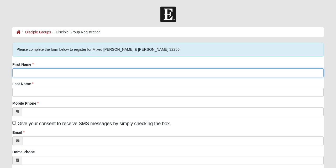
click at [80, 72] on input "First Name" at bounding box center [167, 72] width 311 height 9
type input "[PERSON_NAME]"
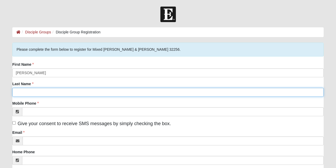
click at [107, 92] on input "Last Name" at bounding box center [167, 92] width 311 height 9
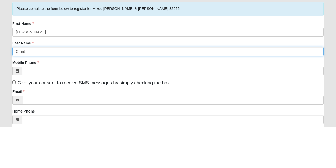
type input "Grant"
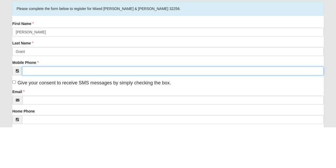
click at [94, 113] on input "Mobile Phone" at bounding box center [173, 111] width 302 height 9
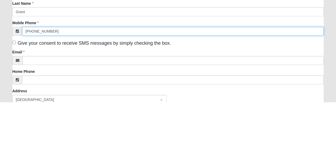
scroll to position [15, 0]
type input "[PHONE_NUMBER]"
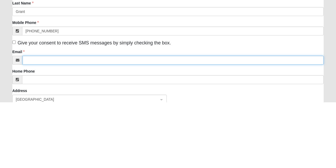
click at [88, 126] on input "Email" at bounding box center [173, 126] width 301 height 9
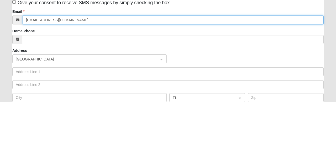
scroll to position [56, 0]
type input "[EMAIL_ADDRESS][DOMAIN_NAME]"
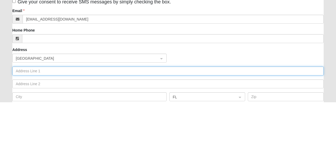
click at [107, 135] on input "text" at bounding box center [167, 136] width 311 height 9
type input "10010 Belle Rive Blvd."
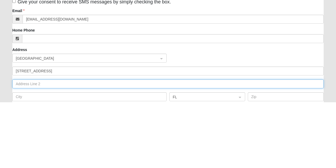
click at [87, 150] on input "text" at bounding box center [167, 149] width 311 height 9
type input "1203"
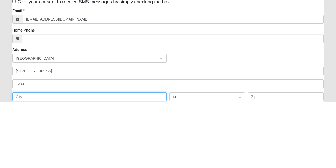
click at [107, 163] on input "text" at bounding box center [89, 162] width 154 height 9
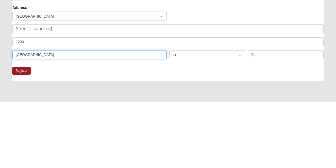
type input "Jacksonville"
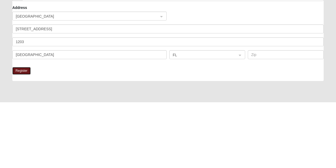
click at [20, 136] on button "Register" at bounding box center [21, 137] width 18 height 8
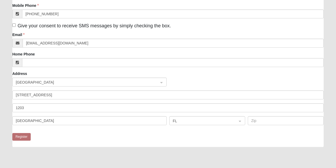
scroll to position [22, 0]
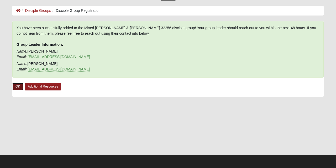
click at [18, 87] on link "OK" at bounding box center [17, 87] width 11 height 8
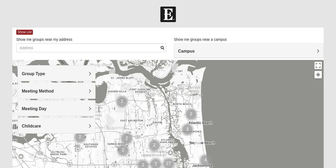
click at [210, 51] on h4 "Campus" at bounding box center [249, 51] width 142 height 5
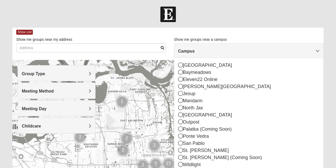
click at [183, 152] on div "St. [PERSON_NAME]" at bounding box center [249, 150] width 142 height 7
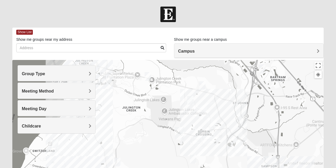
click at [179, 132] on img "St. Johns" at bounding box center [180, 133] width 14 height 17
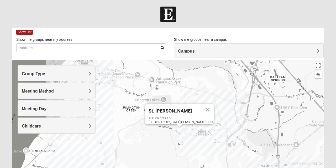
click at [179, 116] on div "[STREET_ADDRESS][PERSON_NAME]" at bounding box center [181, 120] width 65 height 8
click at [76, 75] on h4 "Group Type" at bounding box center [57, 73] width 70 height 5
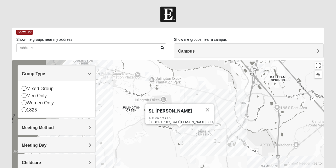
click at [36, 98] on div "Men Only" at bounding box center [57, 95] width 70 height 7
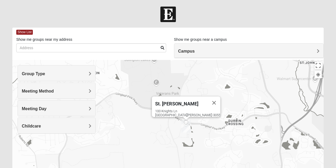
click at [188, 105] on div "St. [PERSON_NAME]" at bounding box center [181, 102] width 53 height 13
click at [187, 128] on img "St. Johns" at bounding box center [186, 126] width 14 height 17
click at [206, 50] on h4 "Campus" at bounding box center [249, 51] width 142 height 5
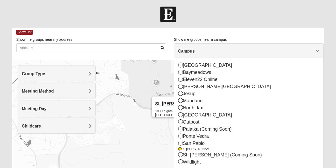
click at [131, 127] on div "St. [PERSON_NAME] [STREET_ADDRESS][PERSON_NAME]" at bounding box center [167, 165] width 311 height 210
click at [132, 79] on div "St. [PERSON_NAME] [STREET_ADDRESS][PERSON_NAME]" at bounding box center [167, 165] width 311 height 210
click at [26, 32] on span "Show List" at bounding box center [24, 32] width 17 height 5
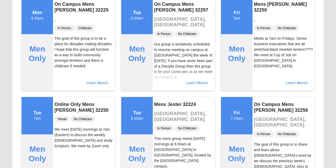
scroll to position [165, 0]
